Goal: Task Accomplishment & Management: Manage account settings

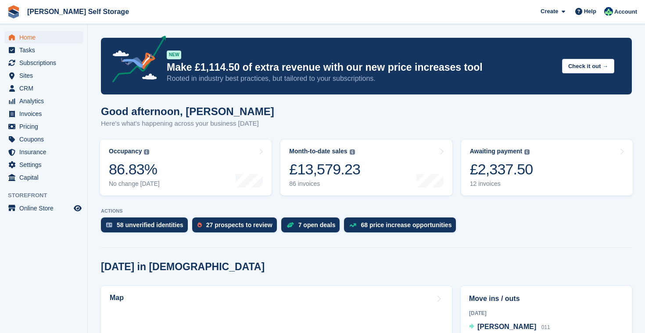
click at [37, 38] on span "Home" at bounding box center [45, 37] width 53 height 12
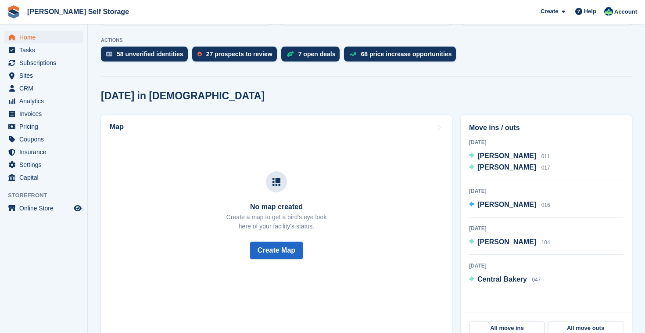
scroll to position [172, 0]
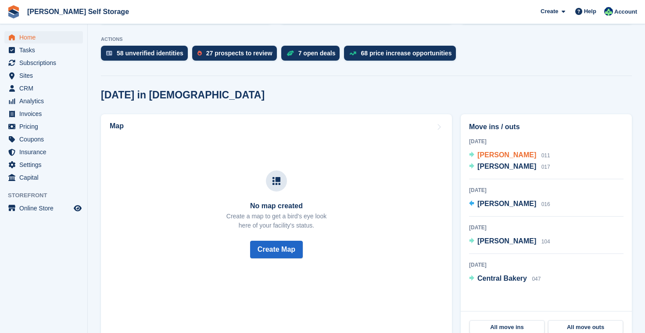
click at [497, 157] on span "Ione Milne" at bounding box center [506, 154] width 59 height 7
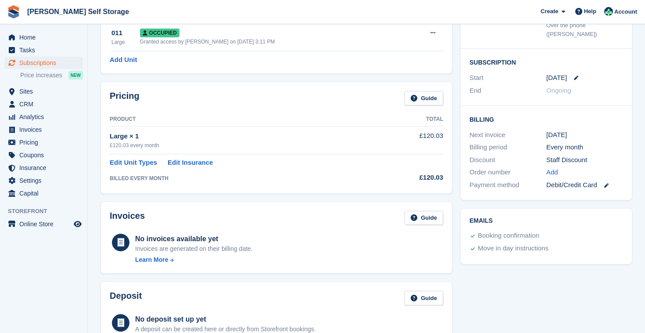
scroll to position [130, 0]
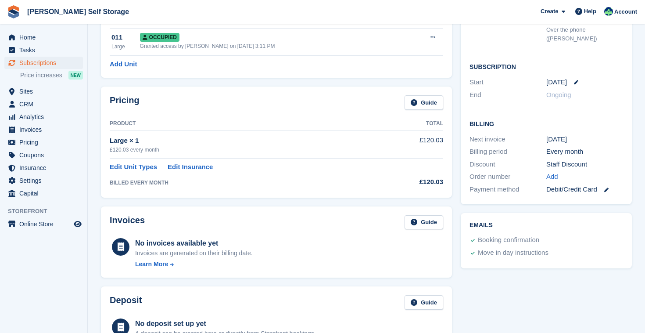
click at [140, 150] on div "£120.03 every month" at bounding box center [245, 150] width 271 height 8
click at [424, 144] on td "£120.03" at bounding box center [412, 144] width 62 height 28
click at [430, 106] on link "Guide" at bounding box center [423, 102] width 39 height 14
click at [152, 166] on link "Edit Unit Types" at bounding box center [133, 167] width 47 height 10
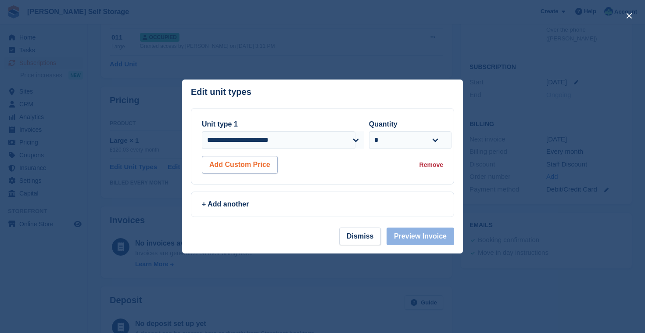
click at [232, 170] on button "Add Custom Price" at bounding box center [240, 165] width 76 height 18
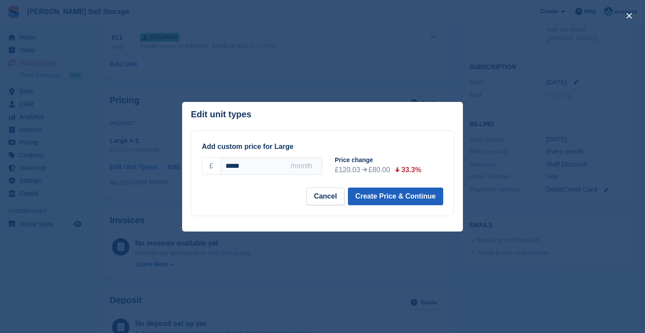
type input "*****"
click at [393, 197] on button "Create Price & Continue" at bounding box center [395, 196] width 95 height 18
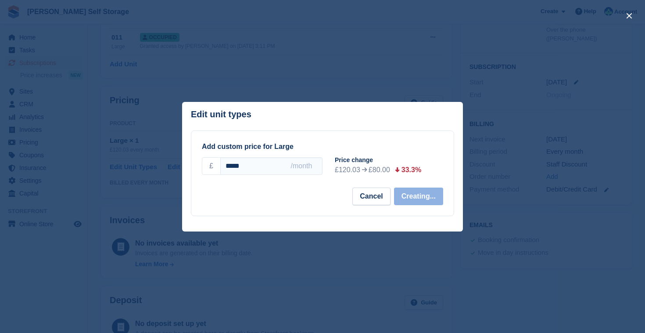
select select "*****"
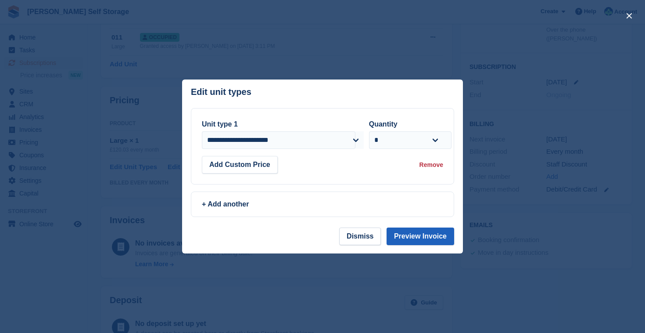
click at [425, 233] on button "Preview Invoice" at bounding box center [420, 236] width 68 height 18
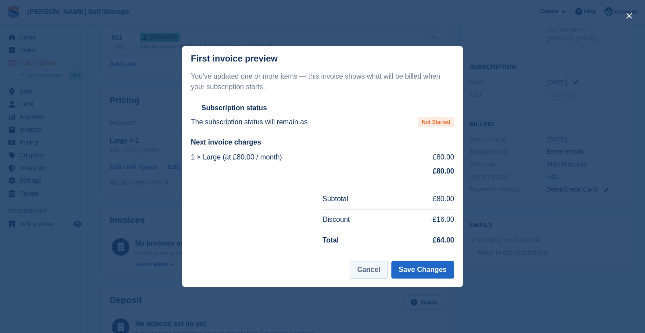
click at [368, 268] on button "Cancel" at bounding box center [369, 270] width 38 height 18
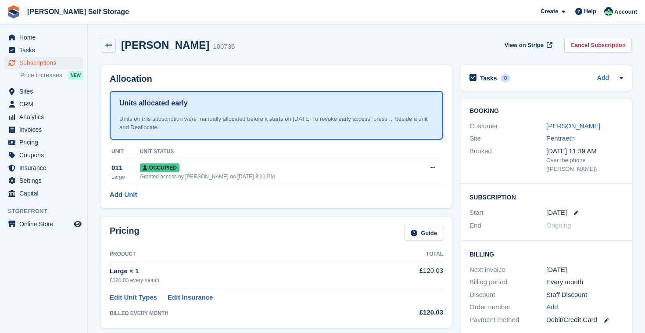
scroll to position [0, 0]
click at [569, 126] on link "Ione Milne" at bounding box center [573, 125] width 54 height 7
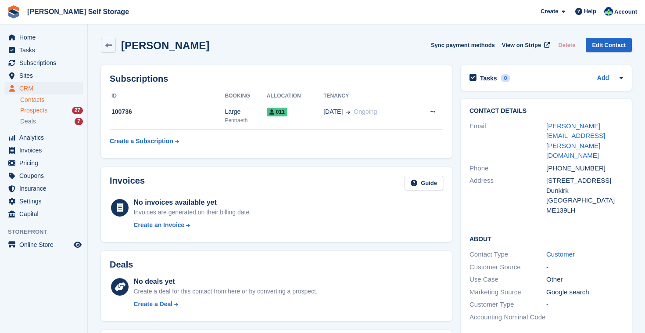
click at [70, 111] on div "Prospects 27" at bounding box center [51, 110] width 63 height 8
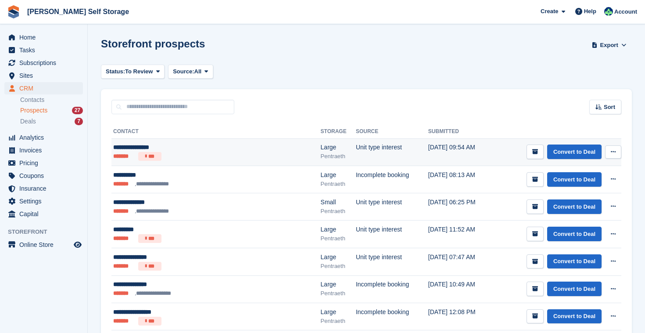
click at [256, 159] on ul "******* ***" at bounding box center [189, 156] width 152 height 9
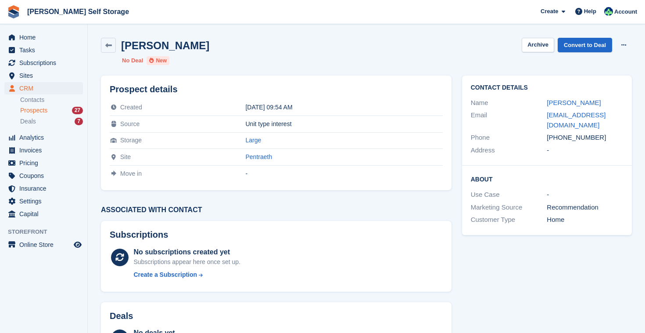
click at [60, 109] on div "Prospects 27" at bounding box center [51, 110] width 63 height 8
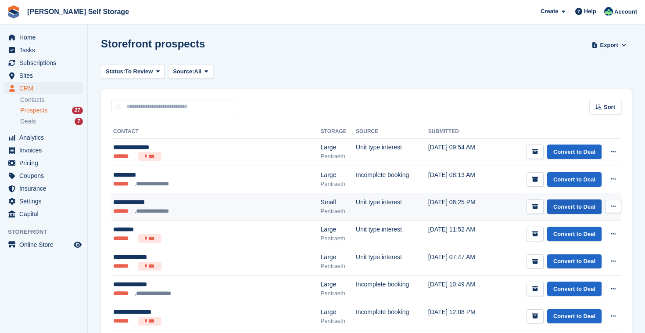
click at [576, 205] on link "Convert to Deal" at bounding box center [574, 206] width 54 height 14
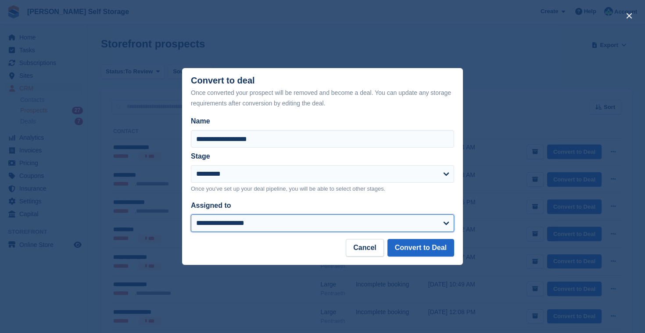
select select "***"
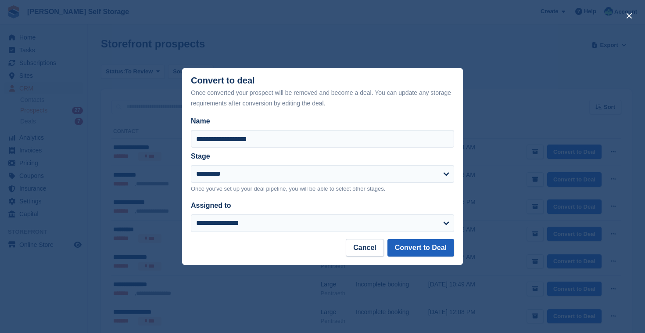
click at [423, 240] on button "Convert to Deal" at bounding box center [420, 248] width 67 height 18
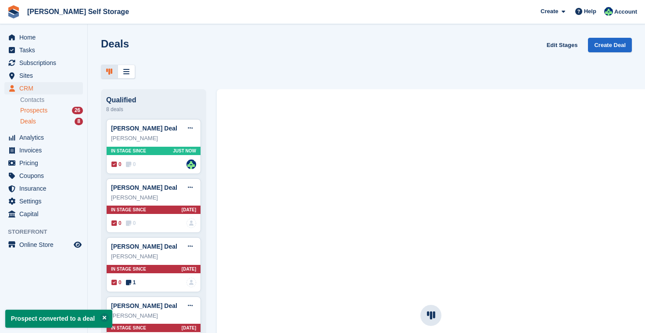
click at [70, 108] on div "Prospects 26" at bounding box center [51, 110] width 63 height 8
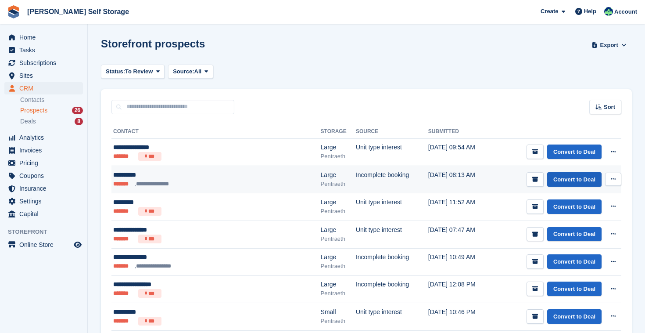
click at [581, 178] on link "Convert to Deal" at bounding box center [574, 179] width 54 height 14
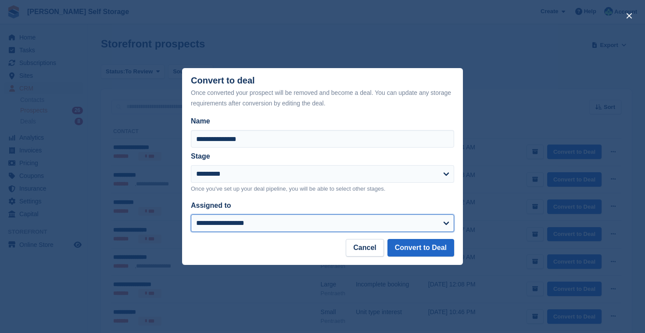
select select "***"
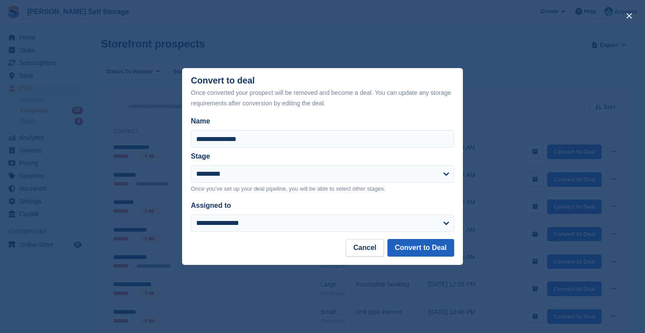
click at [433, 242] on button "Convert to Deal" at bounding box center [420, 248] width 67 height 18
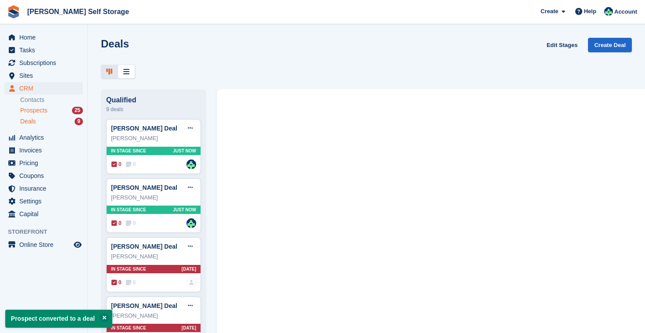
click at [53, 111] on div "Prospects 25" at bounding box center [51, 110] width 63 height 8
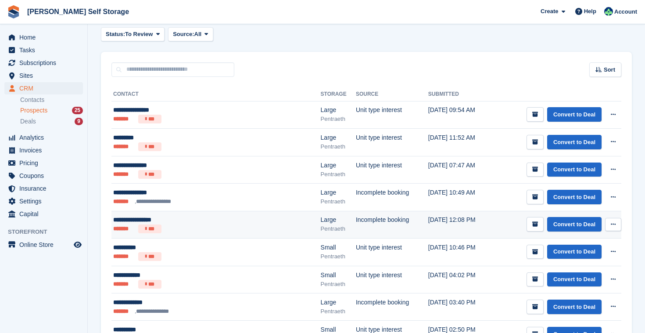
scroll to position [36, 0]
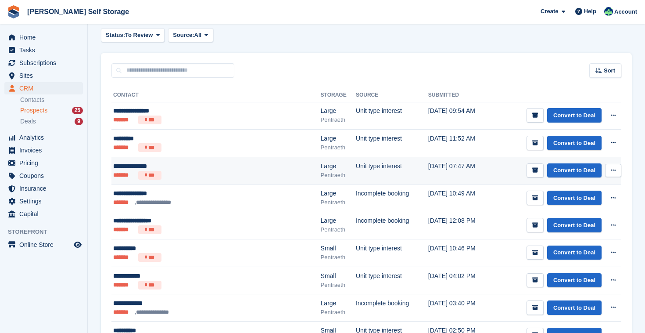
click at [492, 170] on td "Convert to Deal View contact Edit contact Delete prospect" at bounding box center [556, 171] width 129 height 28
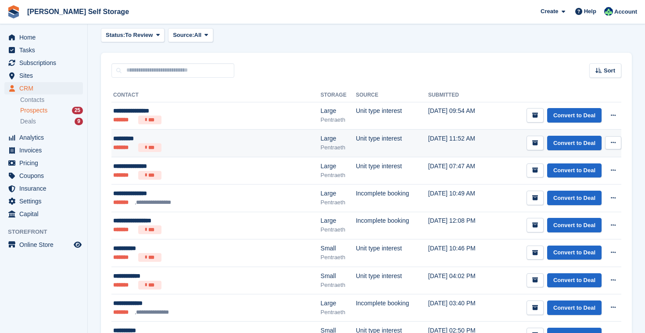
click at [492, 141] on td "Convert to Deal View contact Edit contact Delete prospect" at bounding box center [556, 143] width 129 height 28
click at [372, 143] on td "Unit type interest" at bounding box center [392, 143] width 72 height 28
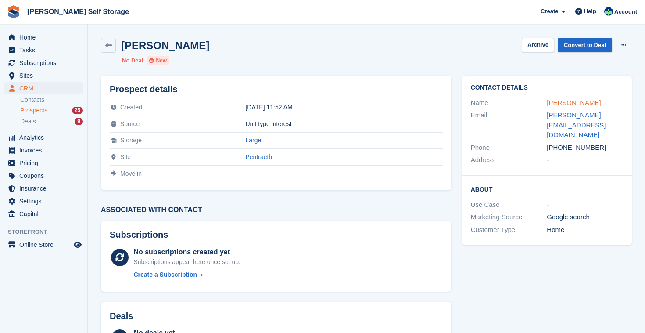
click at [571, 104] on link "Sion Owen" at bounding box center [574, 102] width 54 height 7
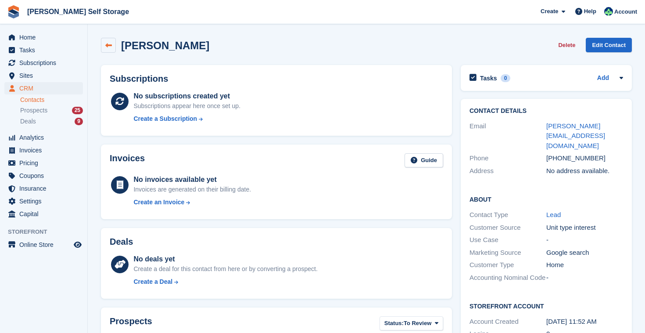
click at [109, 46] on icon at bounding box center [108, 45] width 7 height 7
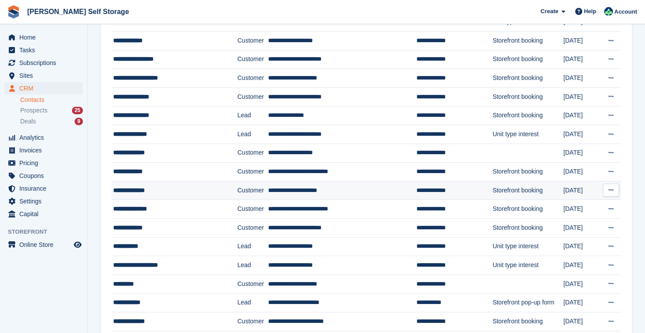
scroll to position [457, 0]
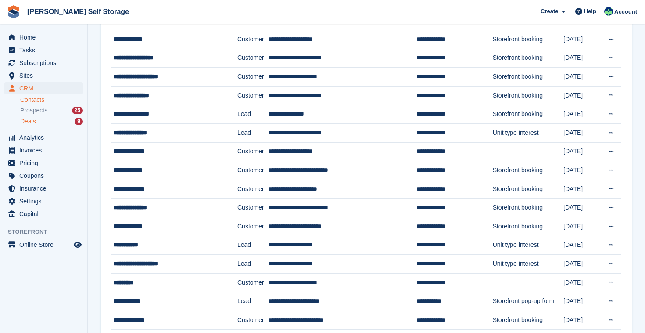
click at [54, 121] on div "Deals 9" at bounding box center [51, 121] width 63 height 8
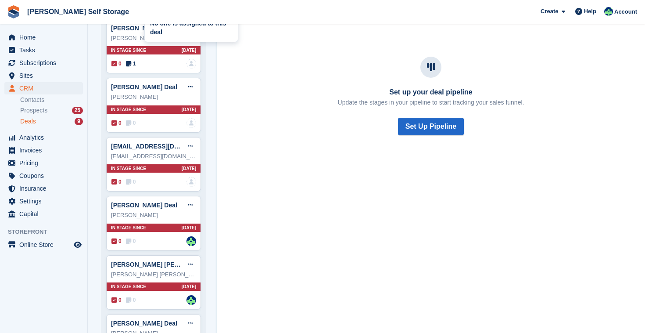
scroll to position [278, 0]
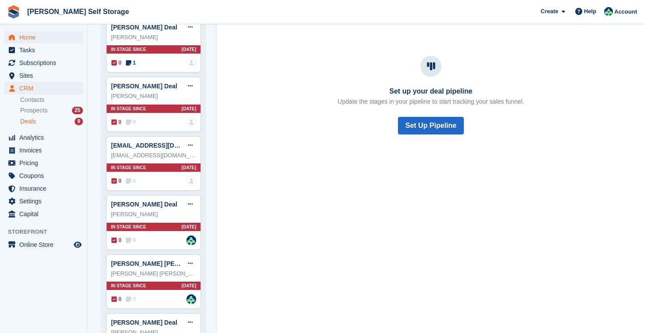
click at [35, 38] on span "Home" at bounding box center [45, 37] width 53 height 12
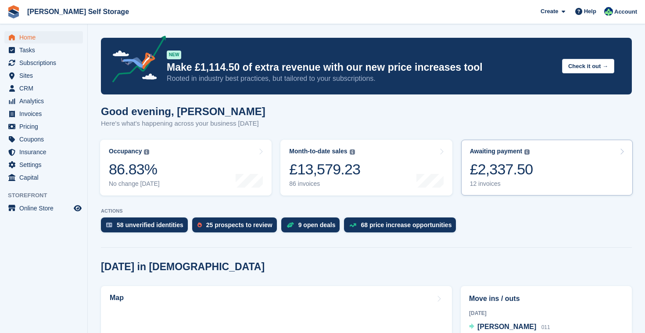
click at [553, 167] on link "Awaiting payment The total outstanding balance on all open invoices. £2,337.50 …" at bounding box center [547, 167] width 172 height 56
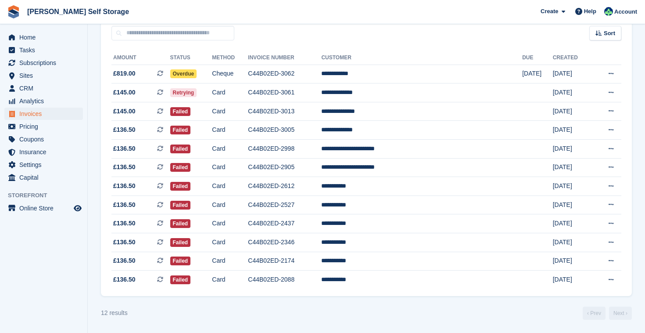
scroll to position [87, 0]
click at [43, 100] on span "Analytics" at bounding box center [45, 101] width 53 height 12
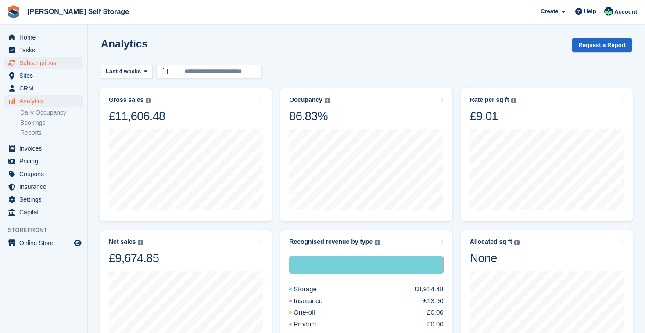
click at [39, 63] on span "Subscriptions" at bounding box center [45, 63] width 53 height 12
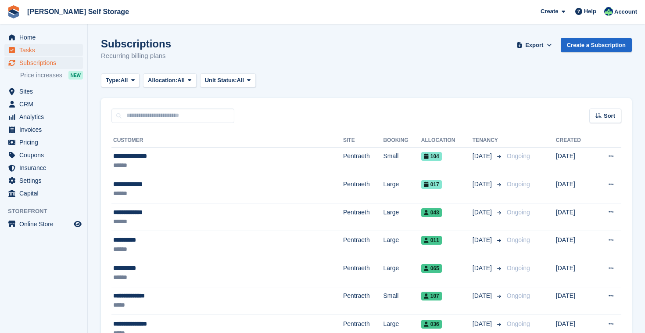
click at [31, 48] on span "Tasks" at bounding box center [45, 50] width 53 height 12
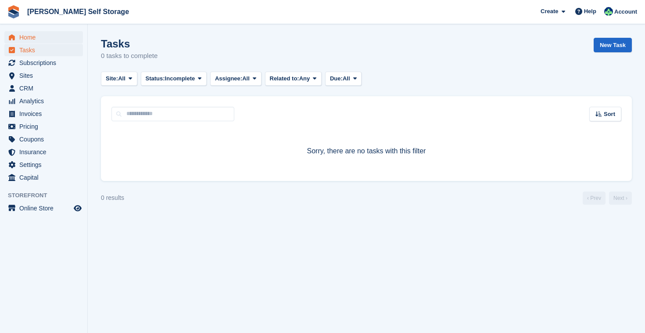
click at [31, 34] on span "Home" at bounding box center [45, 37] width 53 height 12
